Goal: Task Accomplishment & Management: Manage account settings

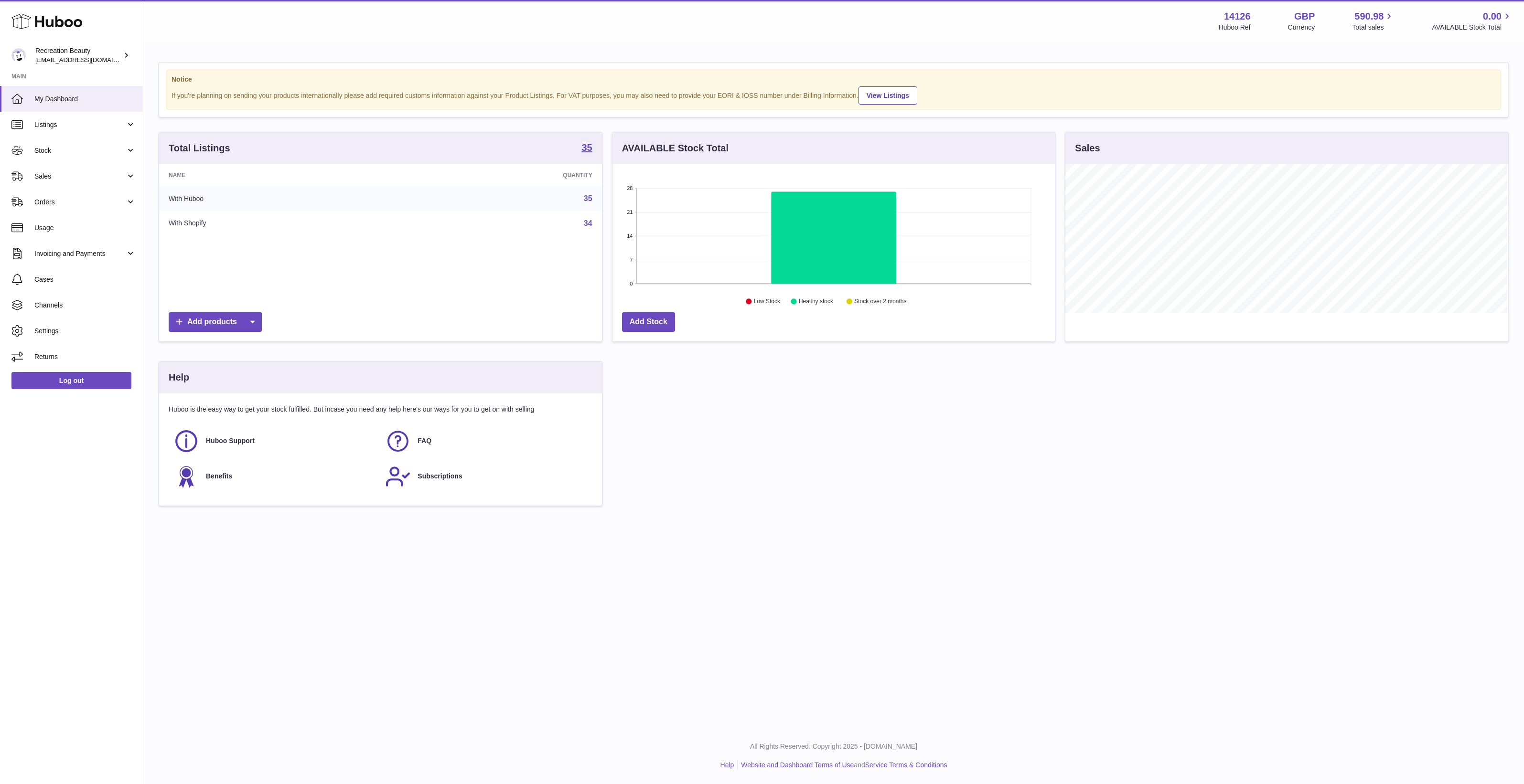
scroll to position [148, 442]
click at [768, 445] on div "Total Listings 35 Name Quantity With Huboo 35 With Shopify 34 Add products AVAI…" at bounding box center [833, 328] width 1360 height 393
click at [70, 304] on span "Channels" at bounding box center [85, 305] width 101 height 9
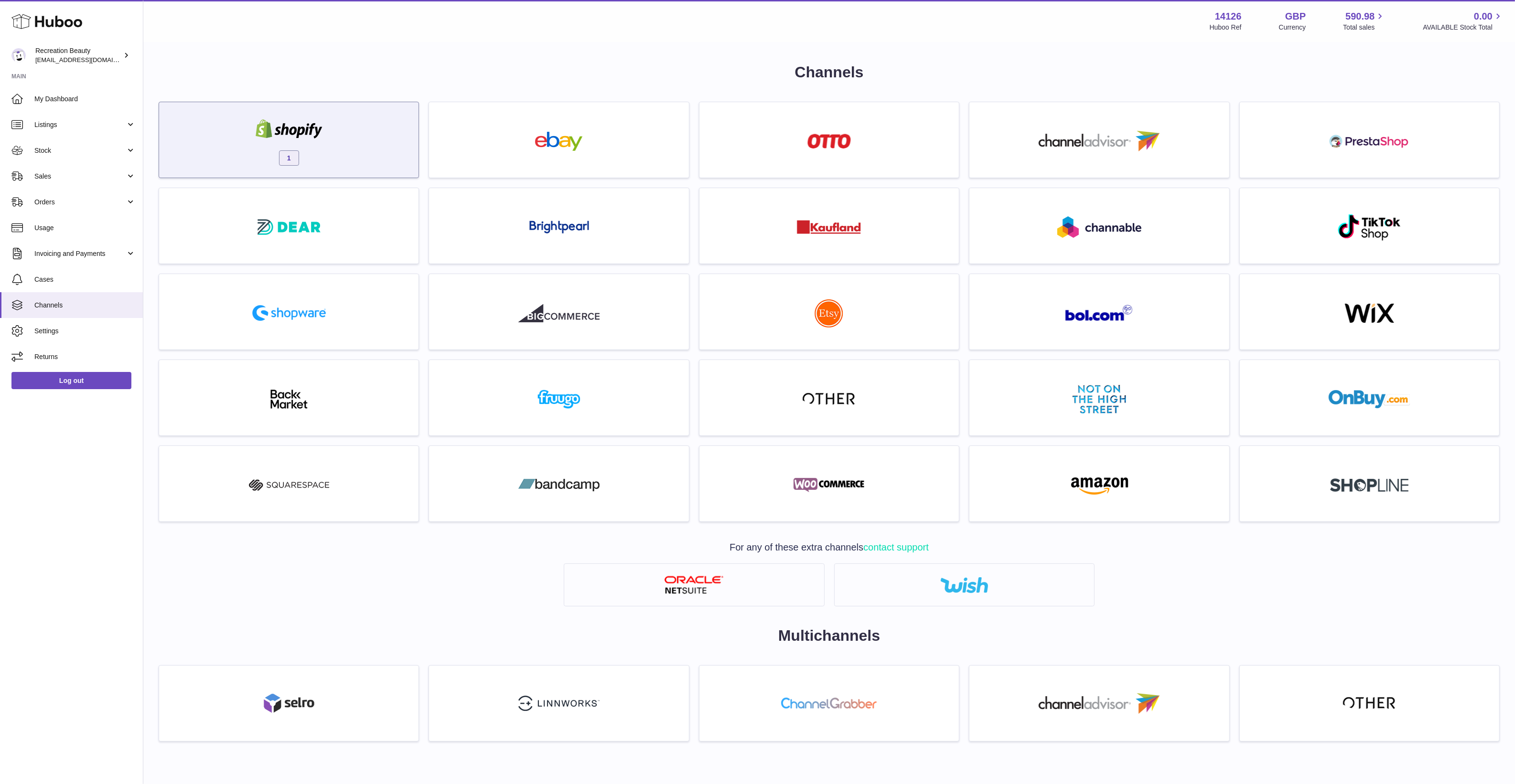
click at [365, 133] on div "1" at bounding box center [289, 142] width 250 height 61
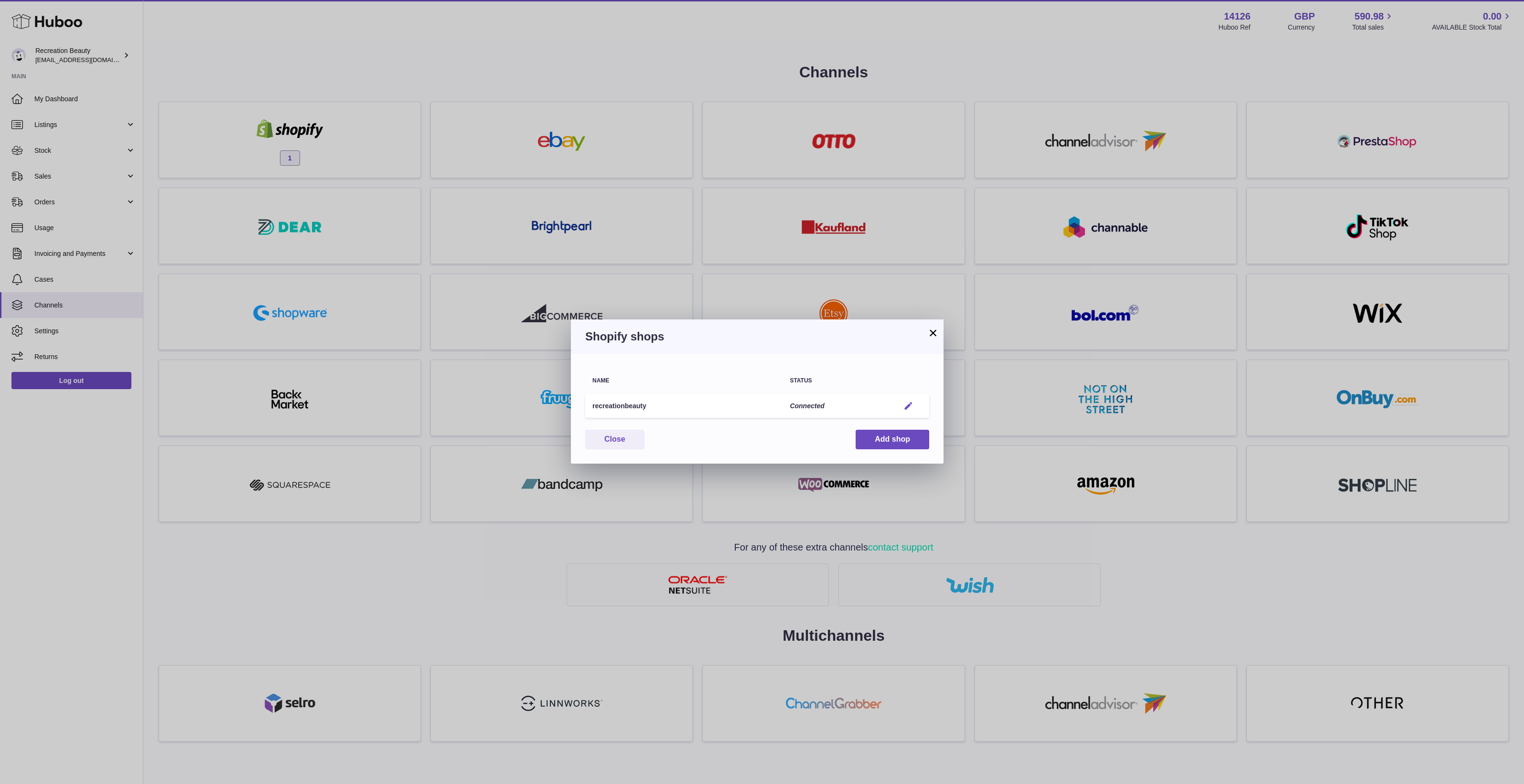
click at [906, 408] on em "button" at bounding box center [908, 406] width 10 height 10
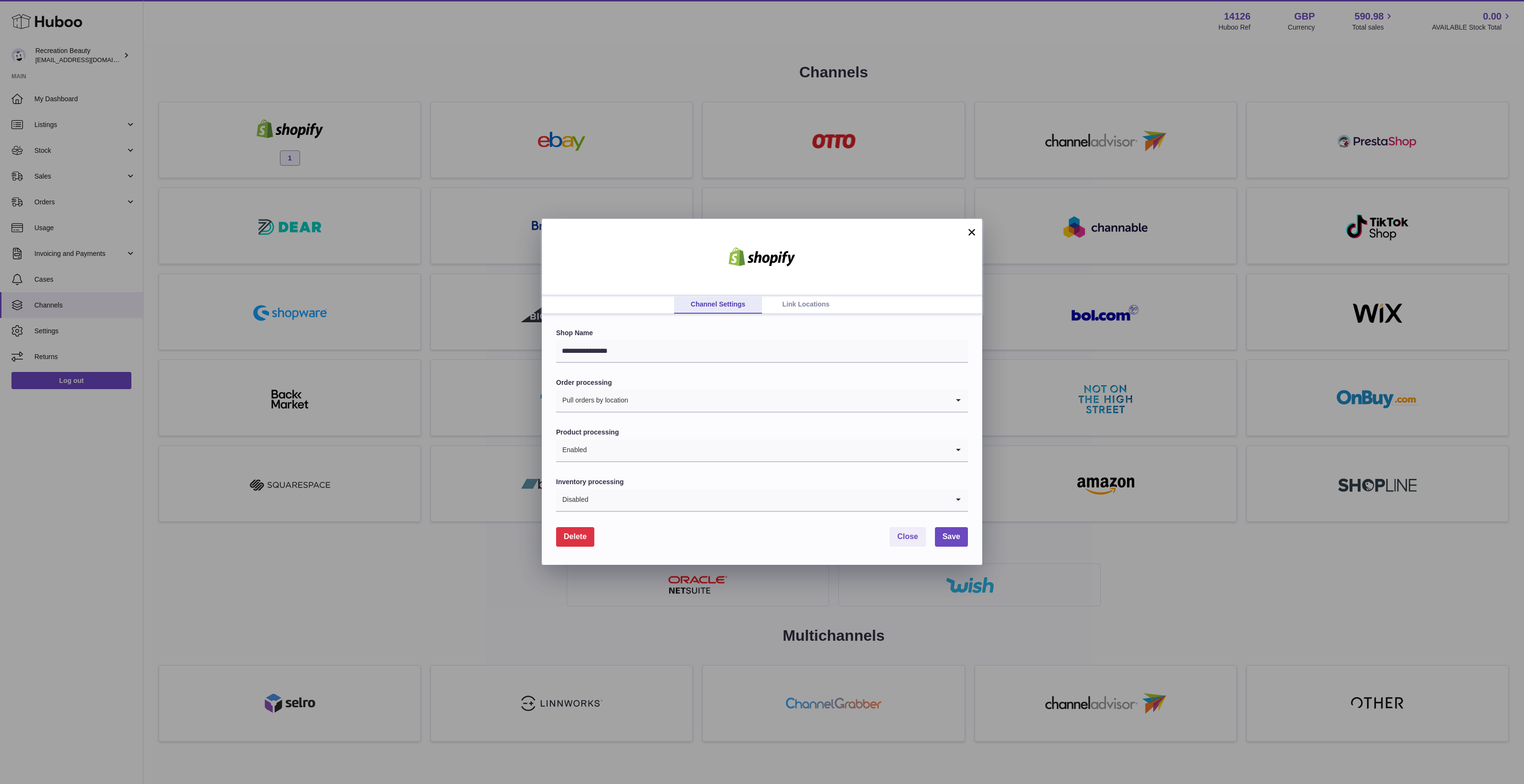
click at [812, 305] on link "Link Locations" at bounding box center [805, 305] width 88 height 18
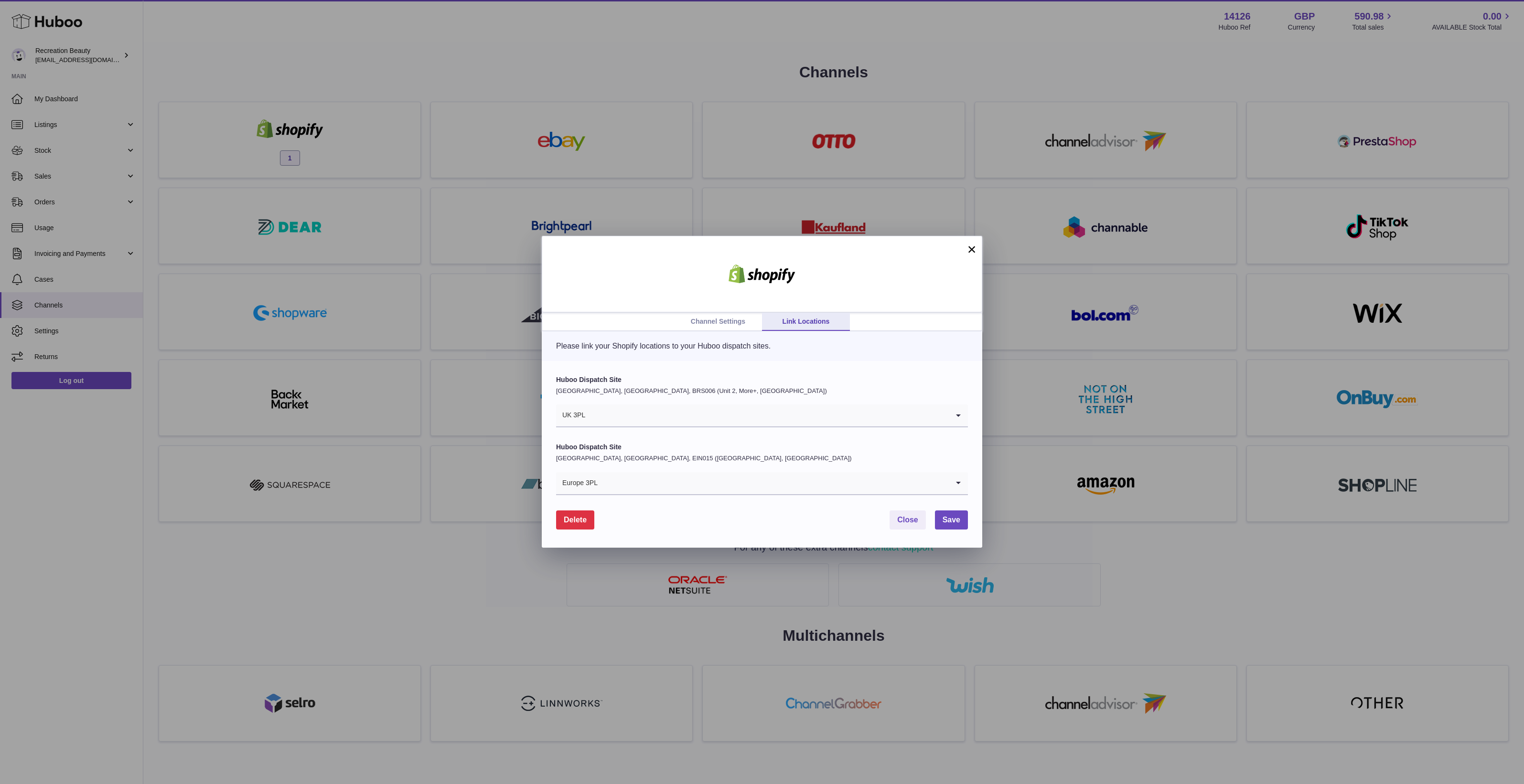
click at [970, 249] on button "×" at bounding box center [971, 249] width 11 height 11
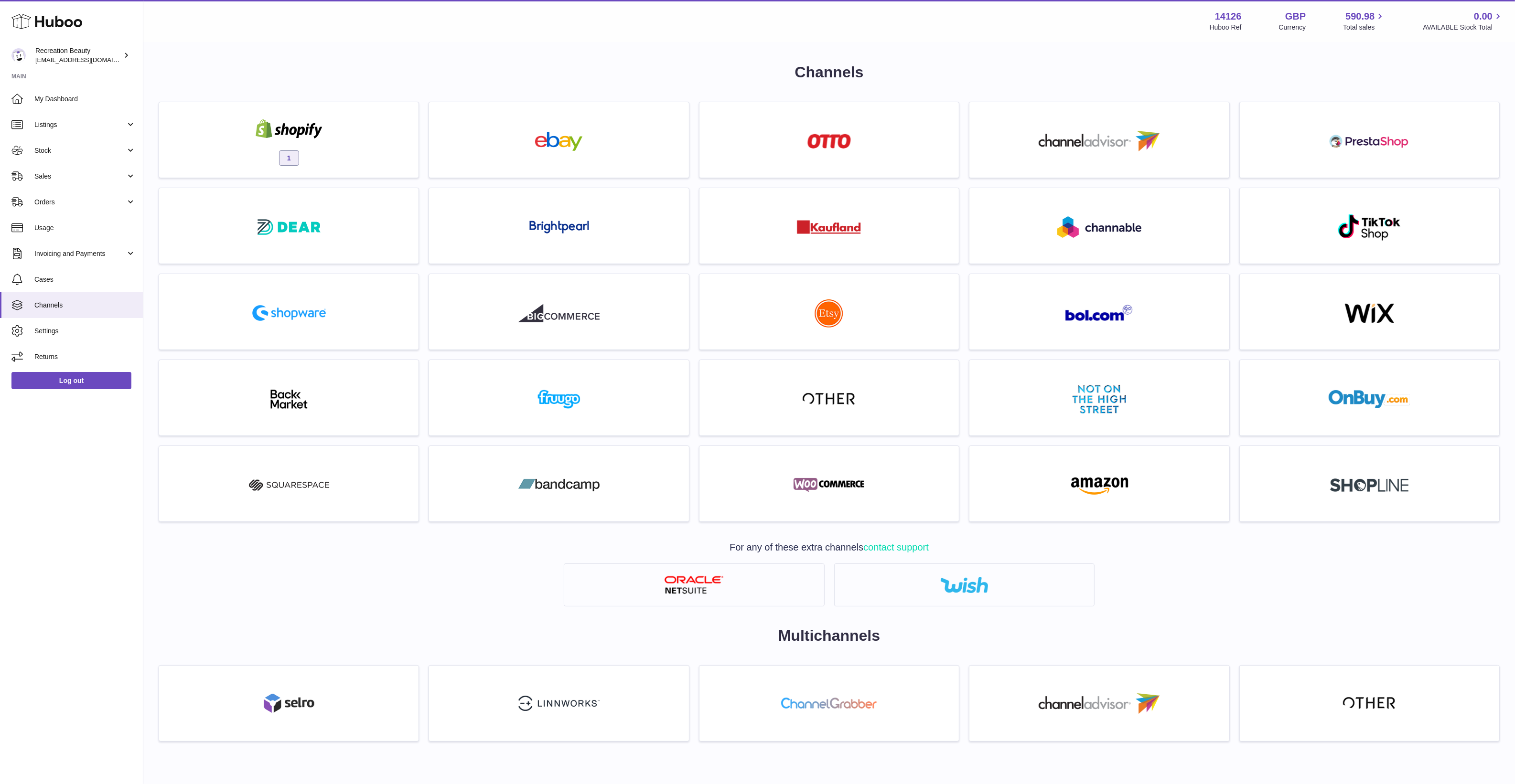
drag, startPoint x: 287, startPoint y: 44, endPoint x: 259, endPoint y: 36, distance: 29.1
click at [287, 44] on div at bounding box center [757, 392] width 1515 height 784
